Goal: Information Seeking & Learning: Check status

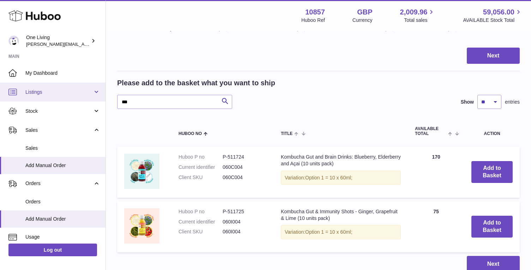
drag, startPoint x: 0, startPoint y: 0, endPoint x: 79, endPoint y: 92, distance: 121.4
click at [79, 92] on div "Huboo One Living [PERSON_NAME][EMAIL_ADDRESS][DOMAIN_NAME] Main My Dashboard Li…" at bounding box center [265, 118] width 531 height 420
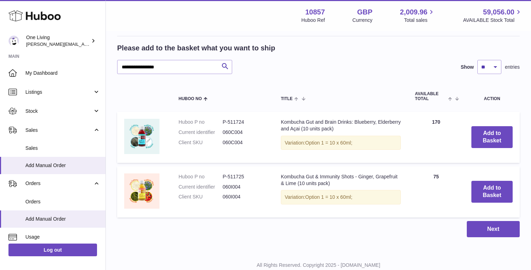
scroll to position [128, 0]
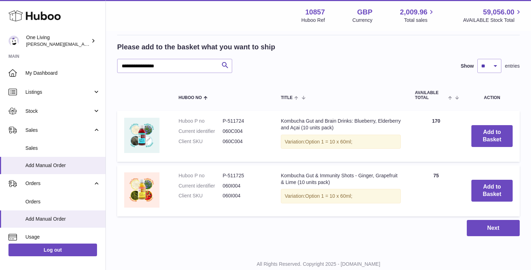
type input "**********"
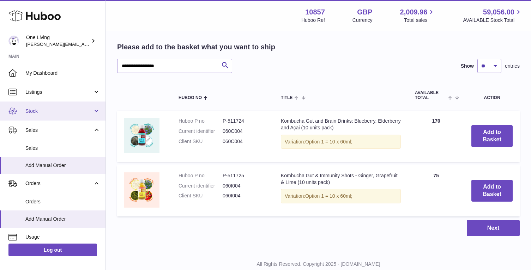
click at [61, 112] on span "Stock" at bounding box center [58, 111] width 67 height 7
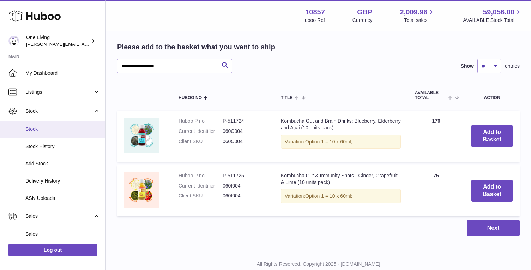
click at [58, 131] on span "Stock" at bounding box center [62, 129] width 75 height 7
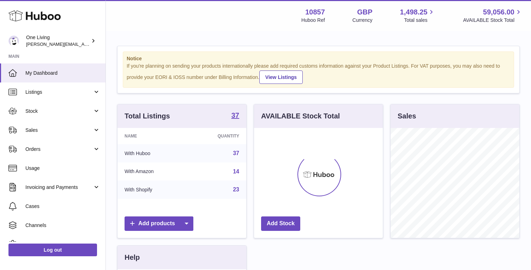
scroll to position [110, 129]
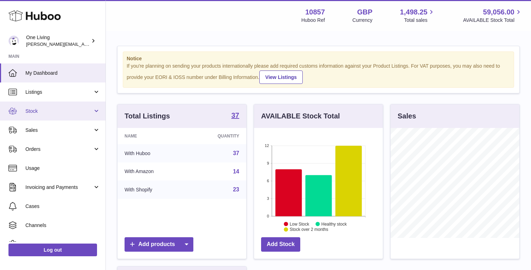
click at [61, 111] on span "Stock" at bounding box center [58, 111] width 67 height 7
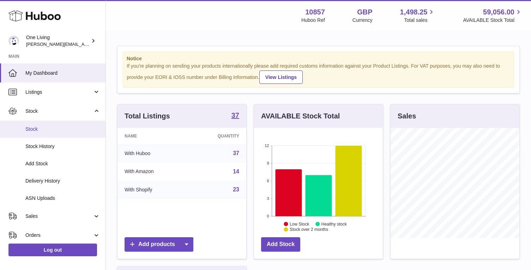
click at [53, 132] on span "Stock" at bounding box center [62, 129] width 75 height 7
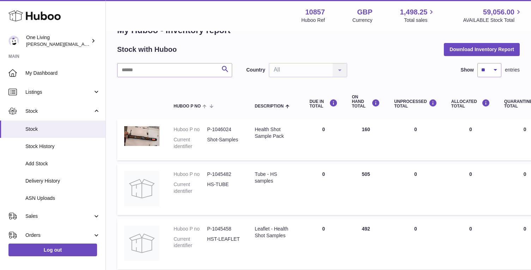
scroll to position [22, 0]
